Goal: Transaction & Acquisition: Purchase product/service

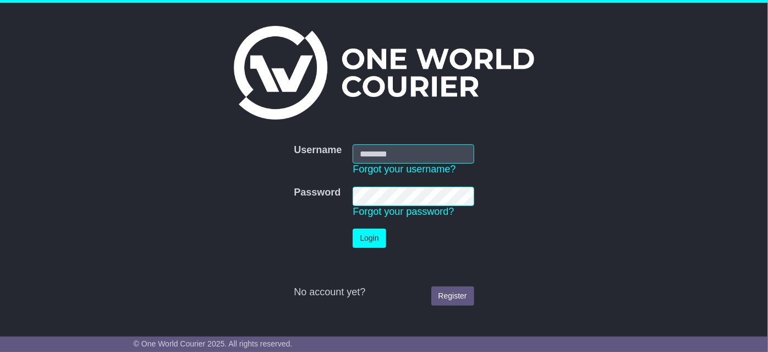
type input "**********"
click at [363, 240] on button "Login" at bounding box center [369, 237] width 33 height 19
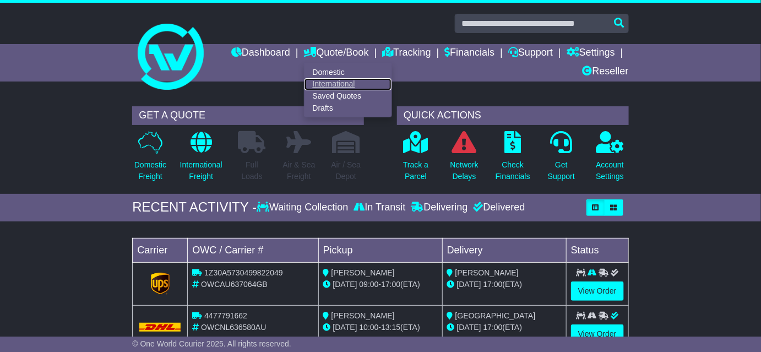
click at [336, 82] on link "International" at bounding box center [347, 84] width 87 height 12
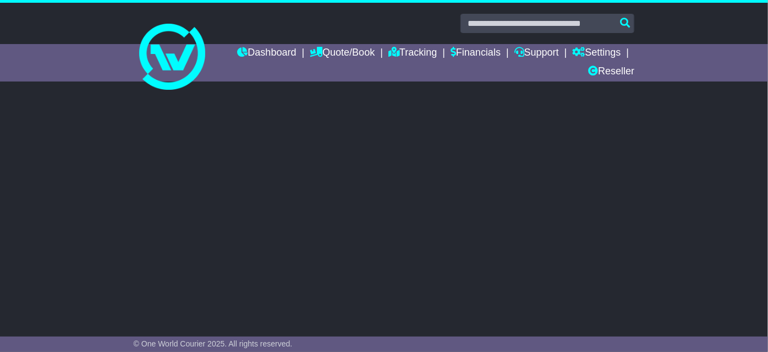
select select "**"
